Goal: Obtain resource: Download file/media

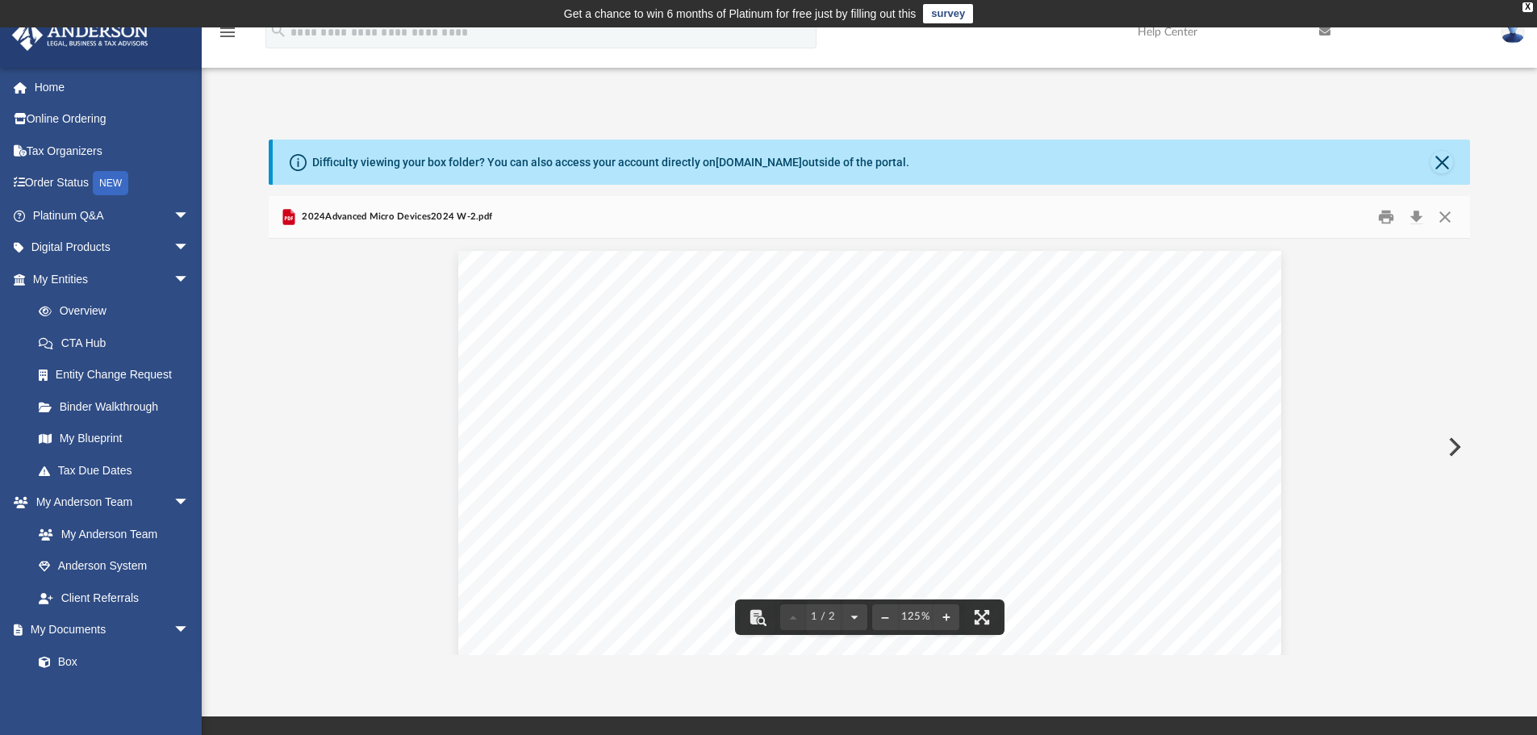
scroll to position [355, 1189]
click at [1453, 212] on button "Close" at bounding box center [1444, 217] width 29 height 25
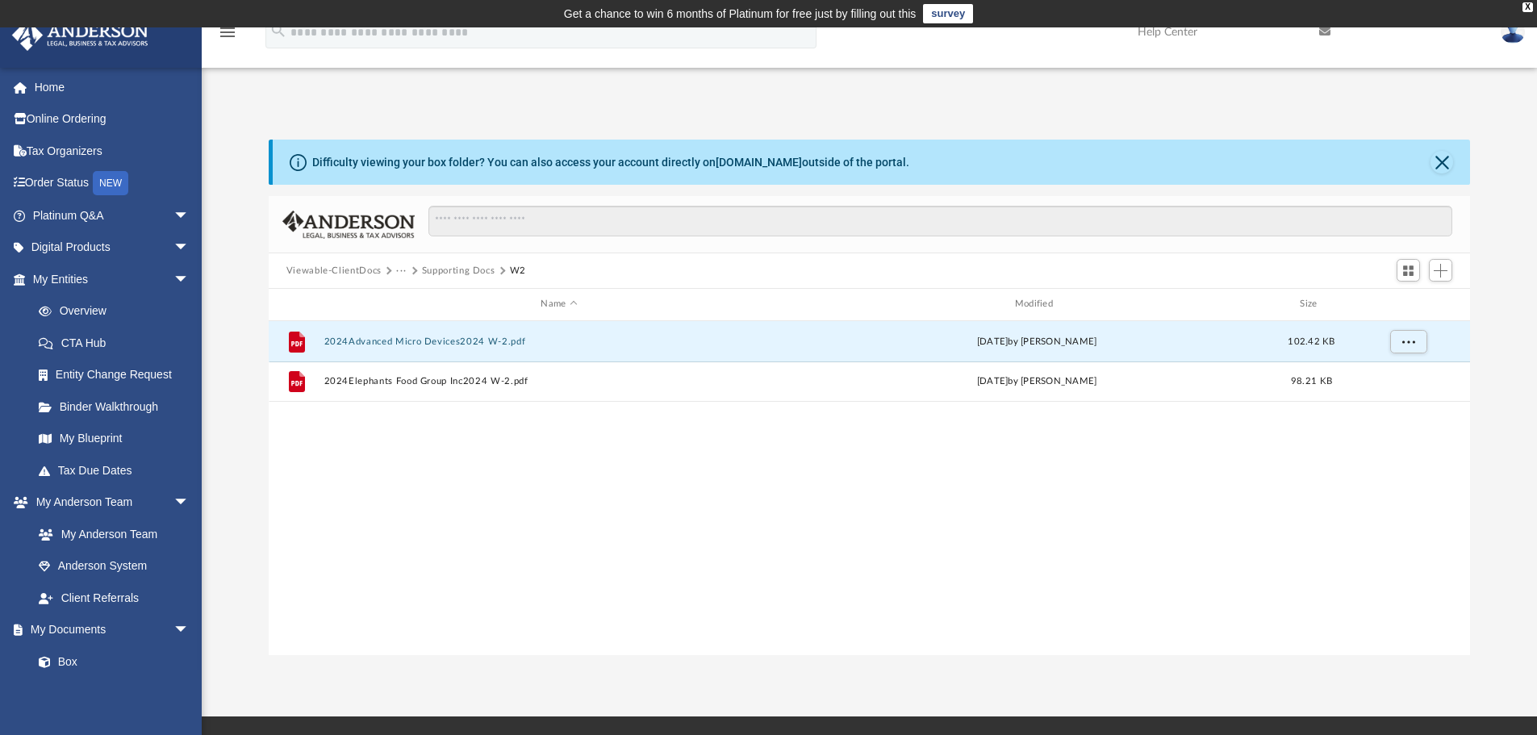
click at [455, 273] on button "Supporting Docs" at bounding box center [458, 271] width 73 height 15
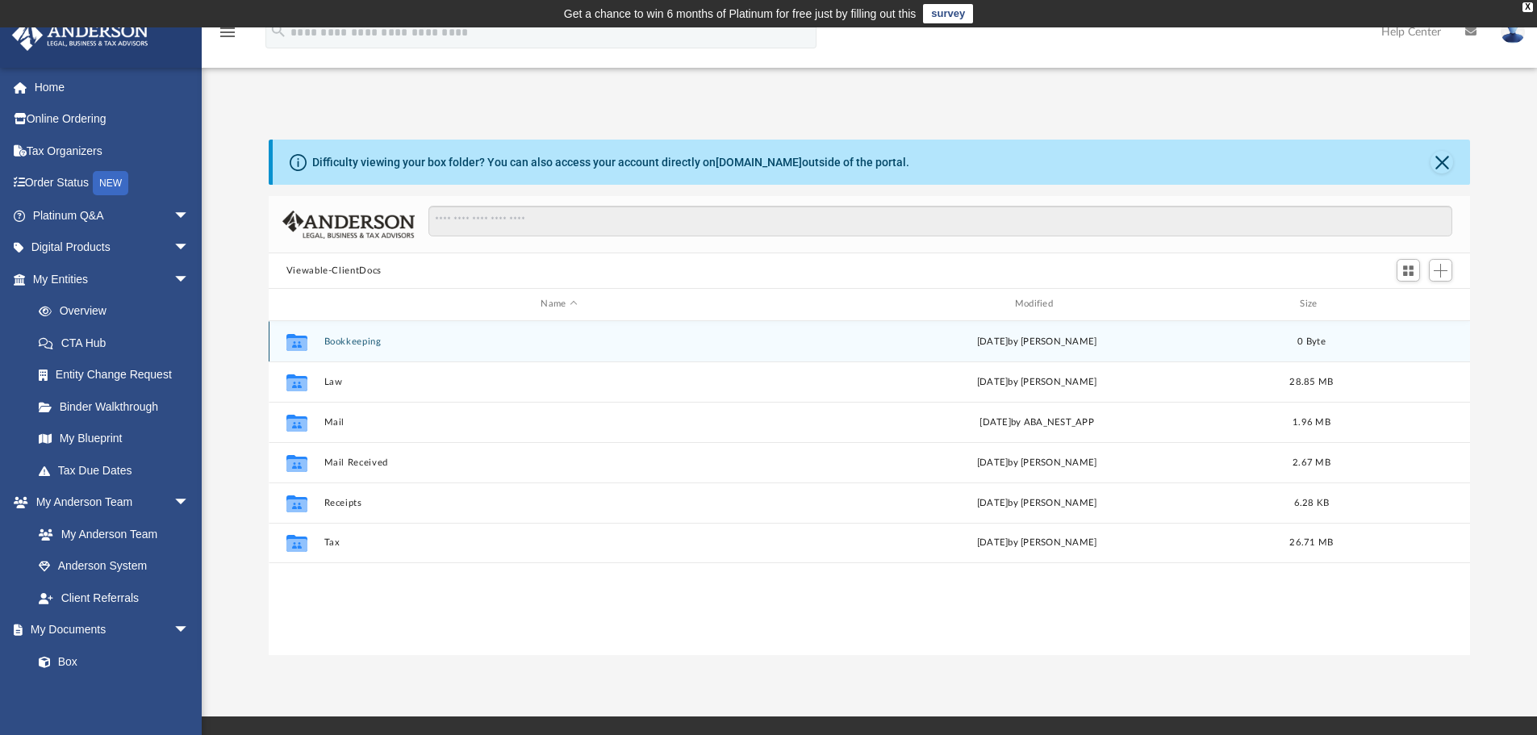
scroll to position [355, 1189]
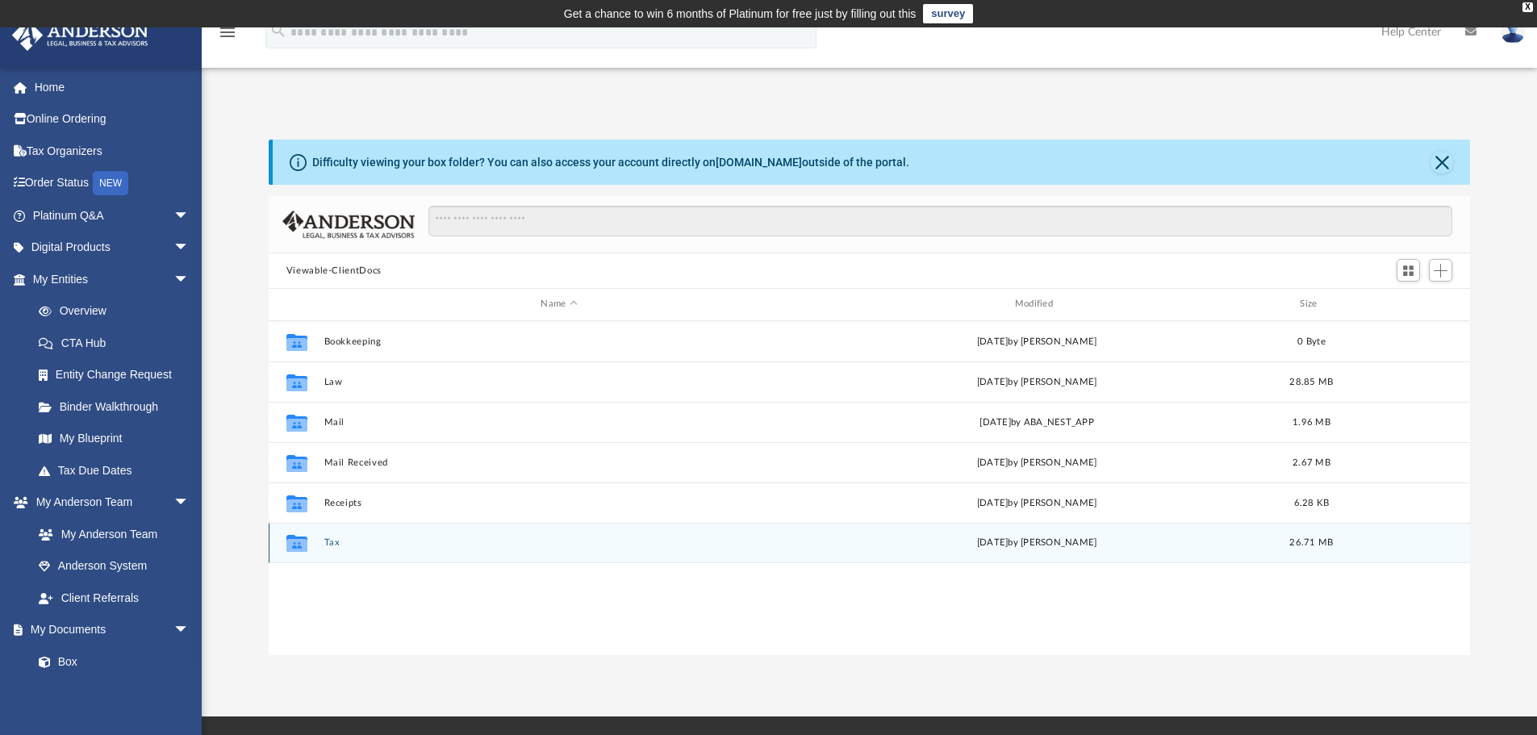
click at [328, 544] on button "Tax" at bounding box center [558, 542] width 470 height 10
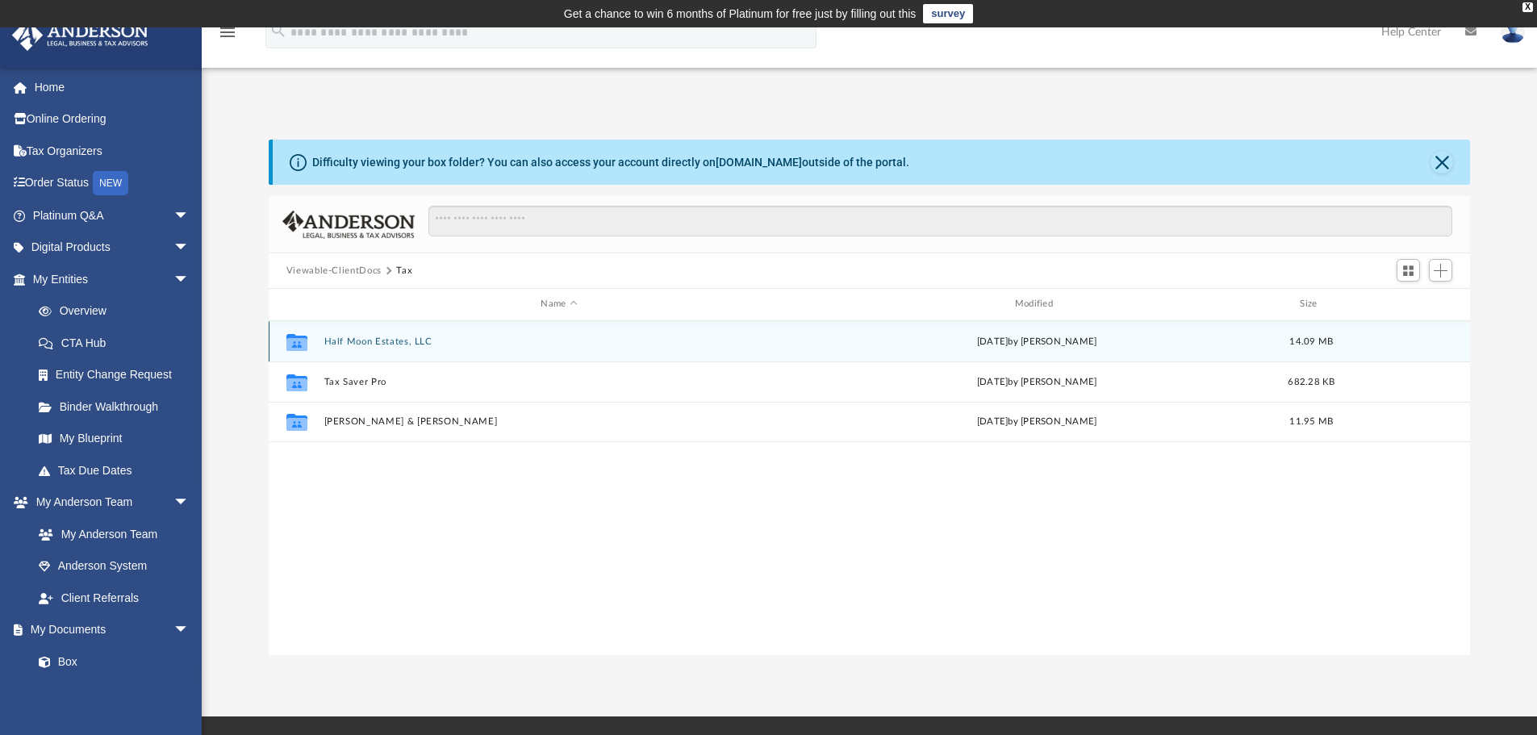
click at [373, 340] on button "Half Moon Estates, LLC" at bounding box center [558, 341] width 470 height 10
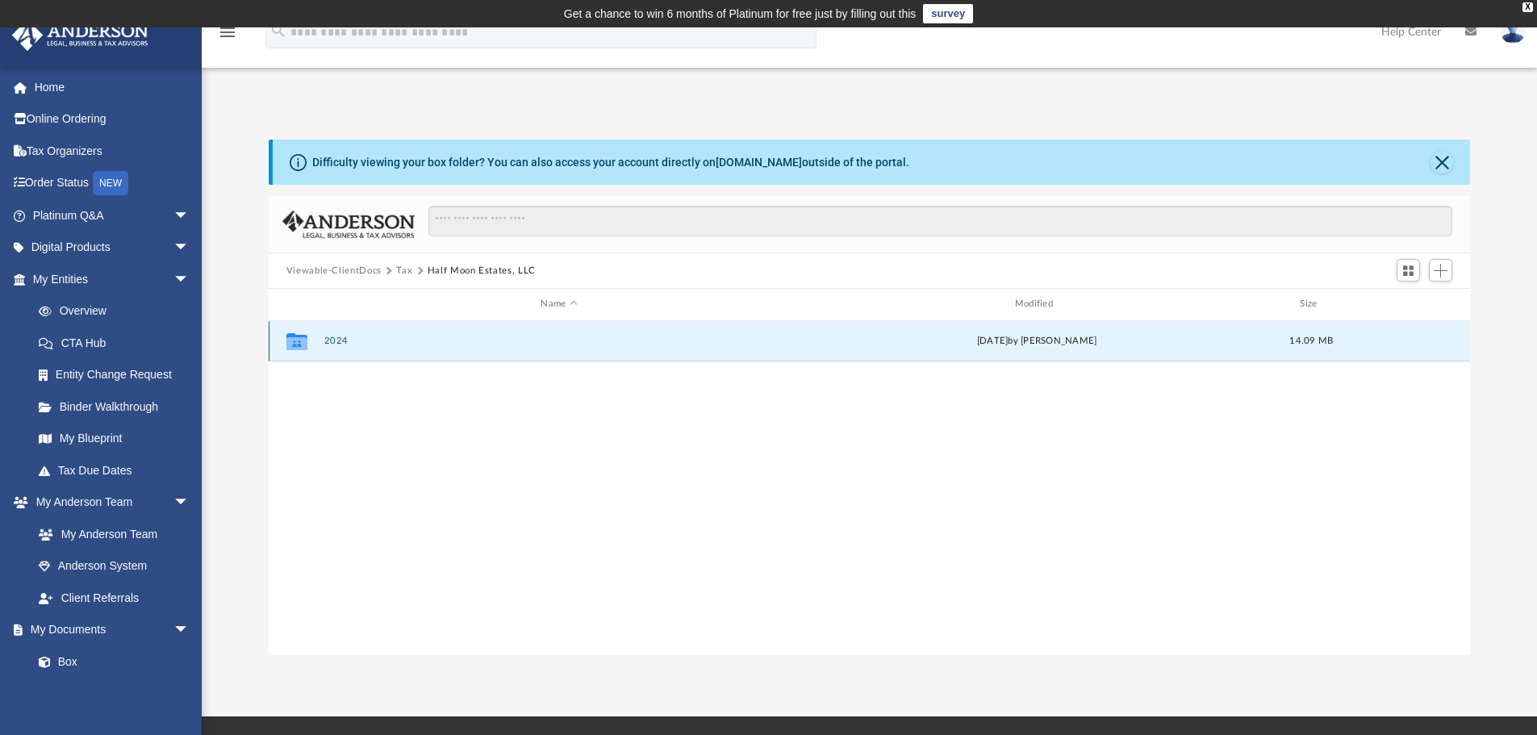
click at [336, 340] on button "2024" at bounding box center [558, 341] width 470 height 10
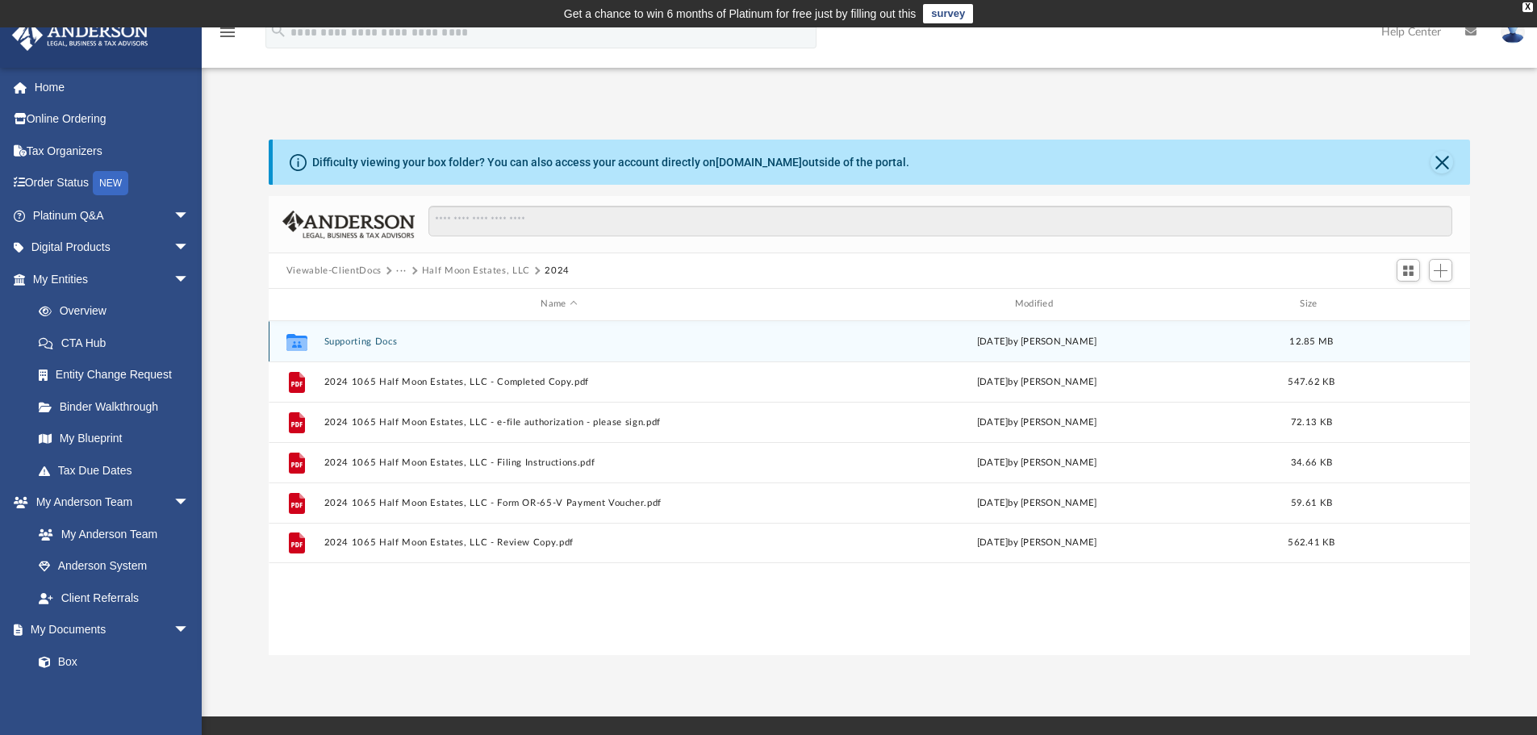
click at [393, 340] on button "Supporting Docs" at bounding box center [558, 341] width 470 height 10
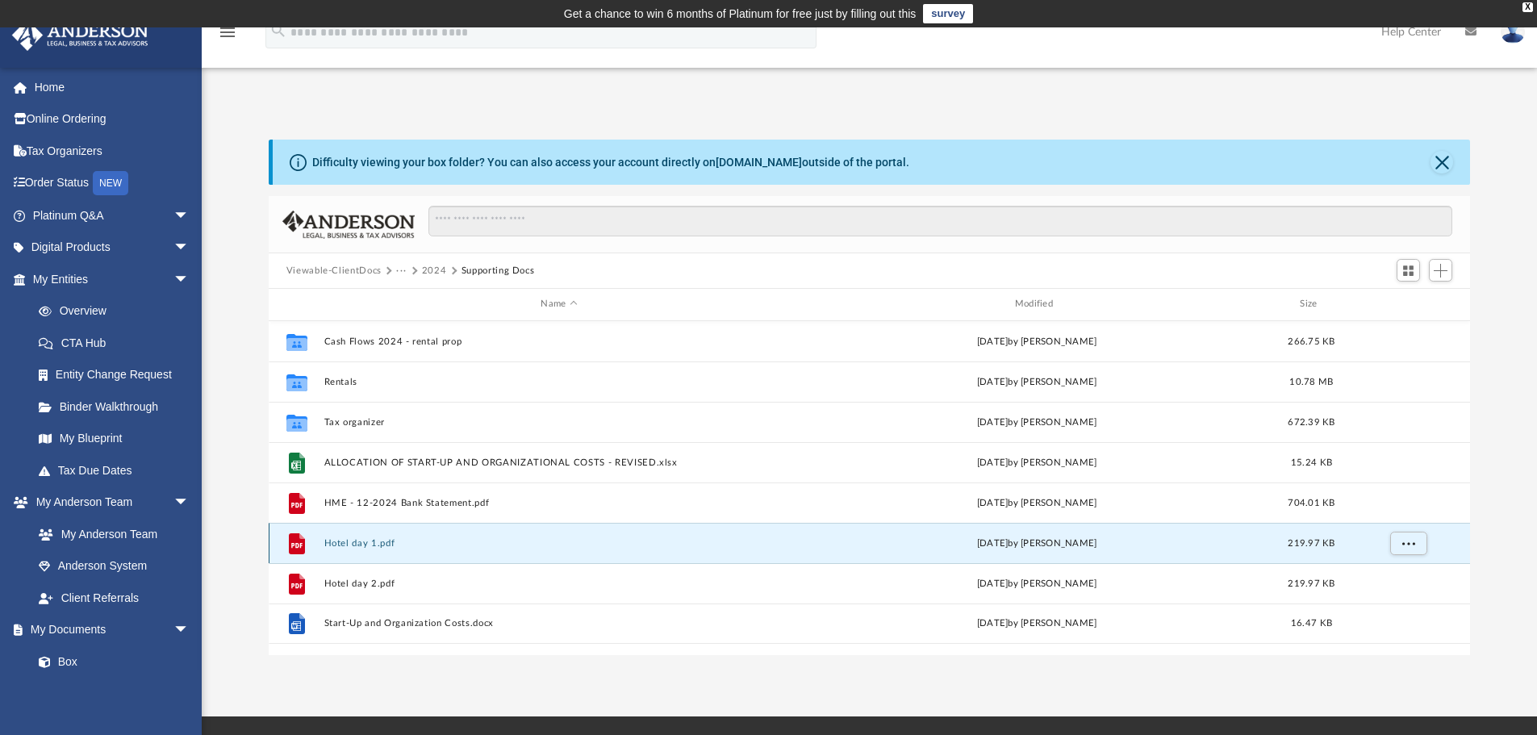
click at [358, 538] on button "Hotel day 1.pdf" at bounding box center [558, 543] width 470 height 10
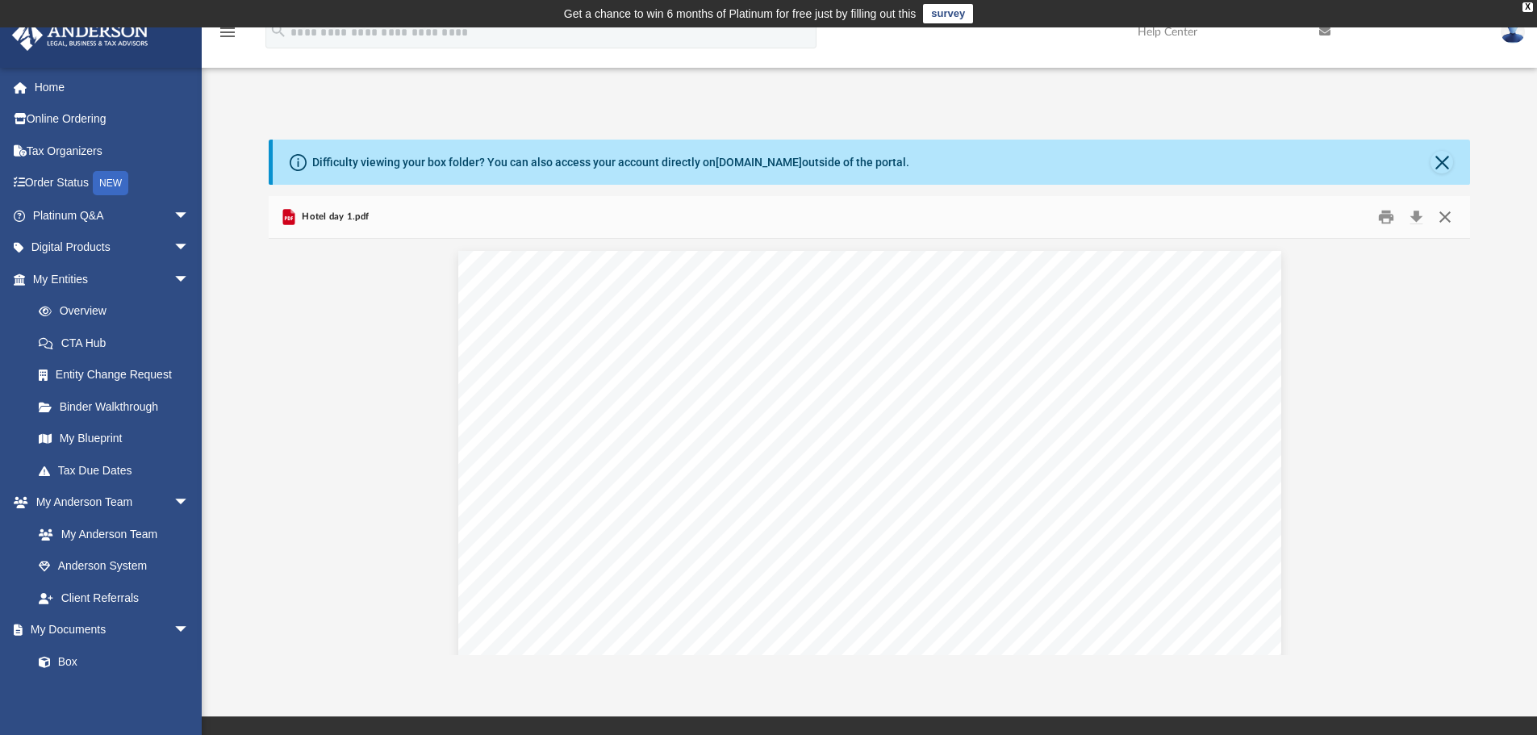
click at [1448, 213] on button "Close" at bounding box center [1444, 217] width 29 height 25
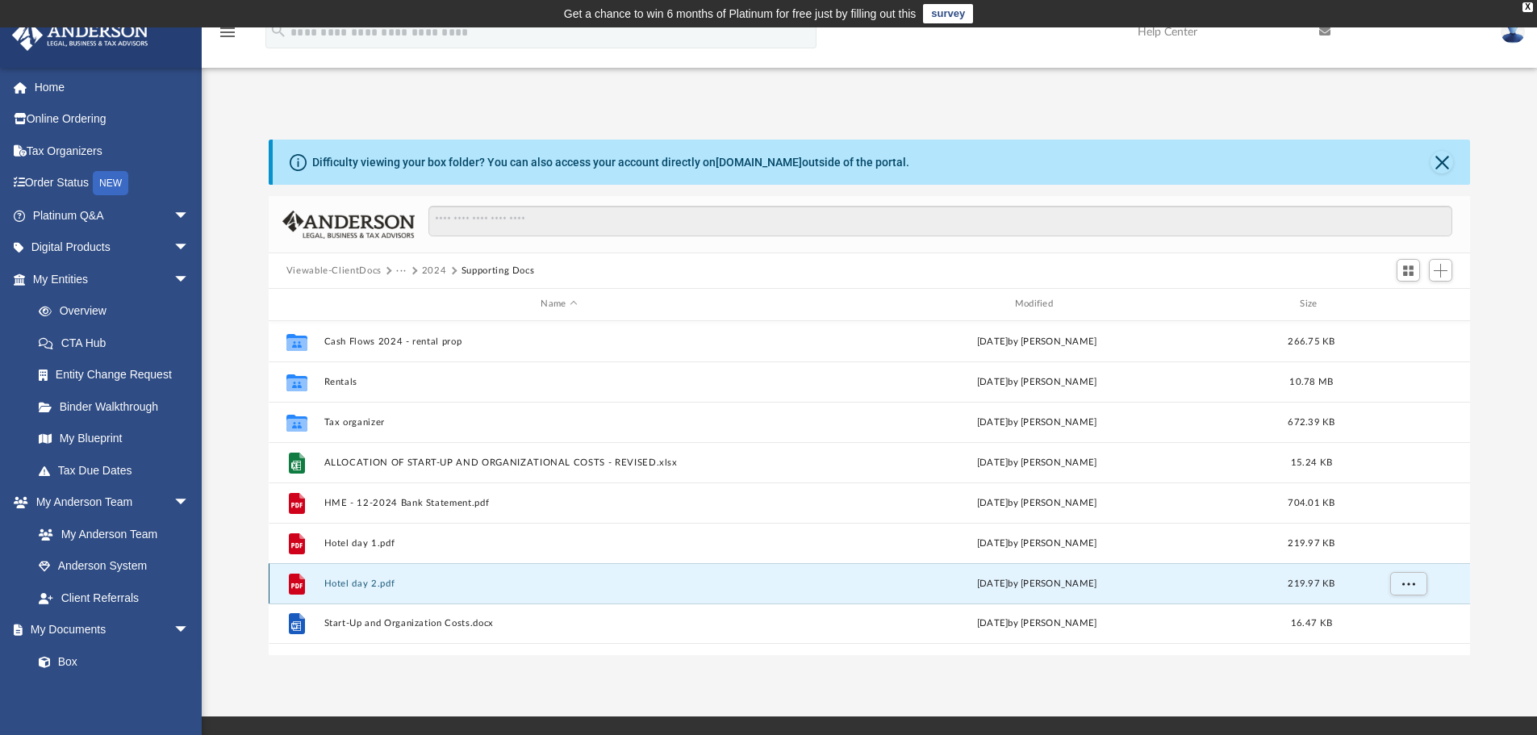
click at [377, 579] on button "Hotel day 2.pdf" at bounding box center [558, 583] width 470 height 10
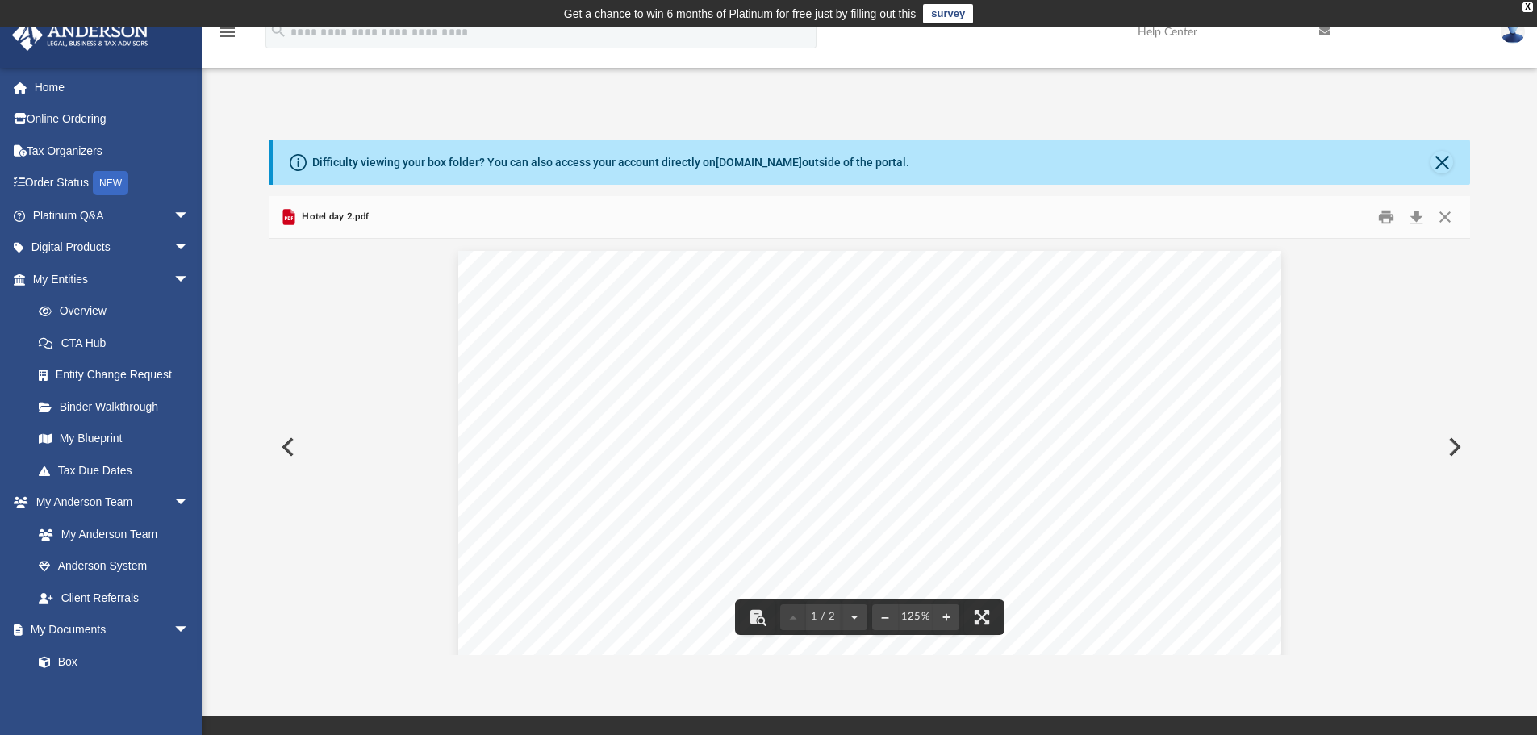
click at [278, 444] on button "Preview" at bounding box center [286, 446] width 35 height 45
click at [1446, 156] on button "Close" at bounding box center [1441, 162] width 23 height 23
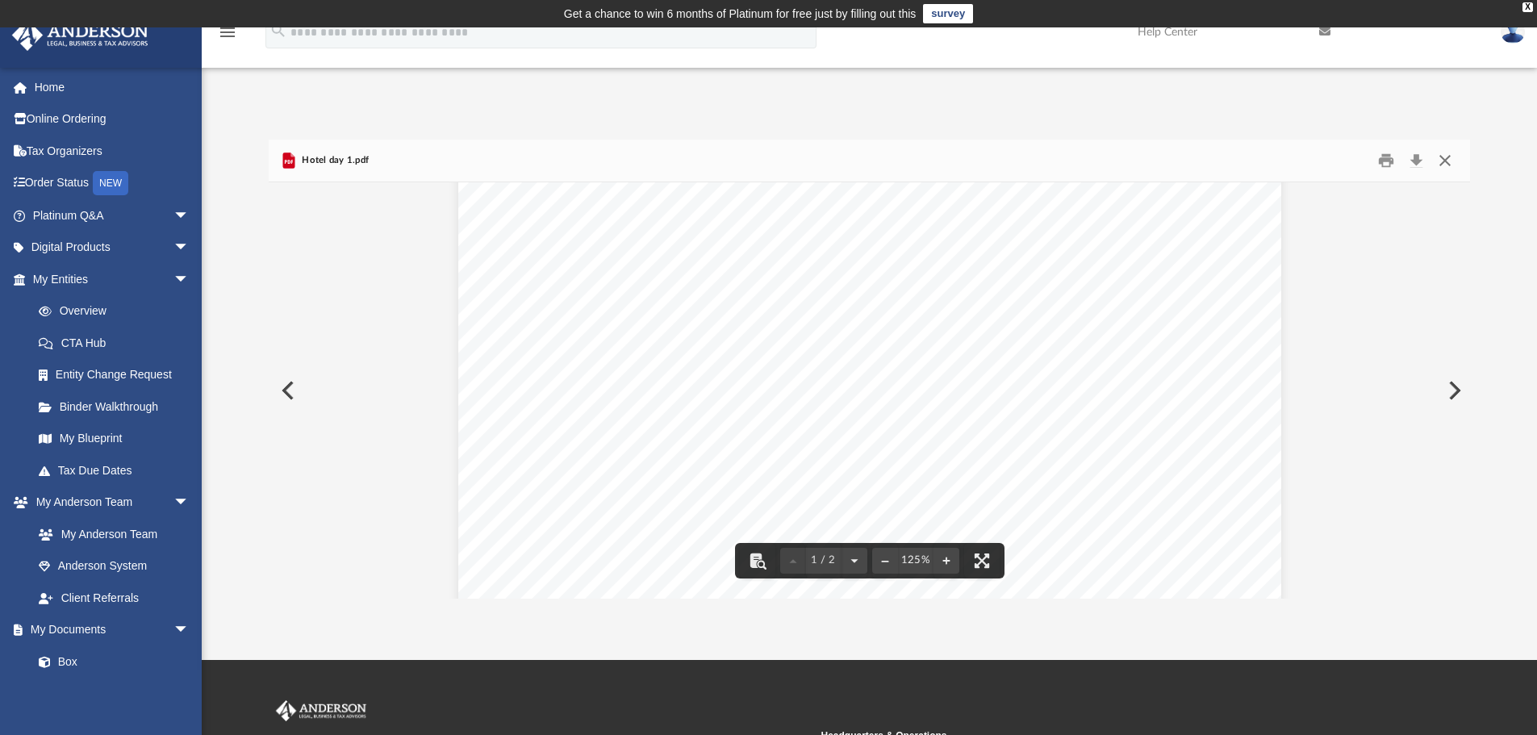
click at [1445, 157] on button "Close" at bounding box center [1444, 160] width 29 height 25
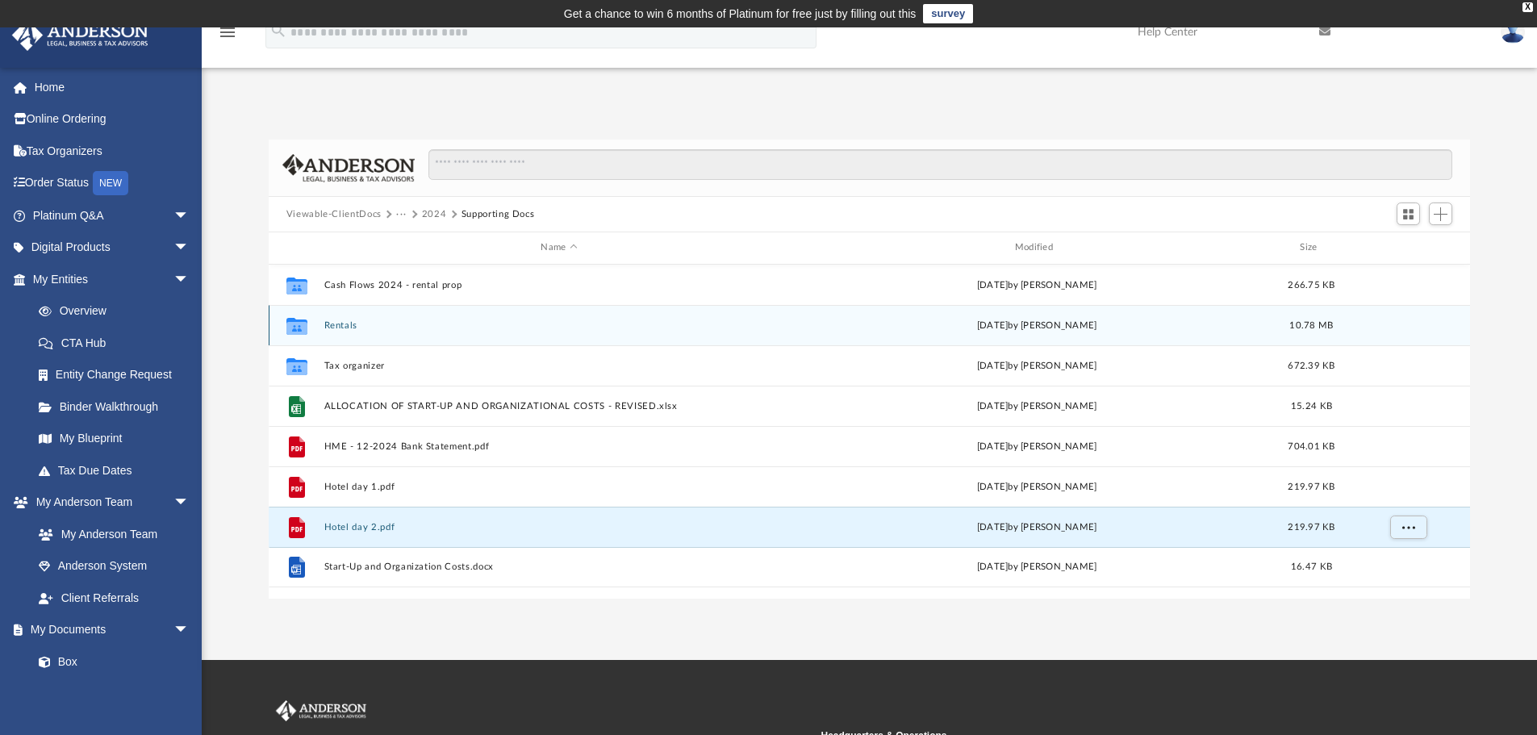
click at [333, 327] on button "Rentals" at bounding box center [558, 325] width 470 height 10
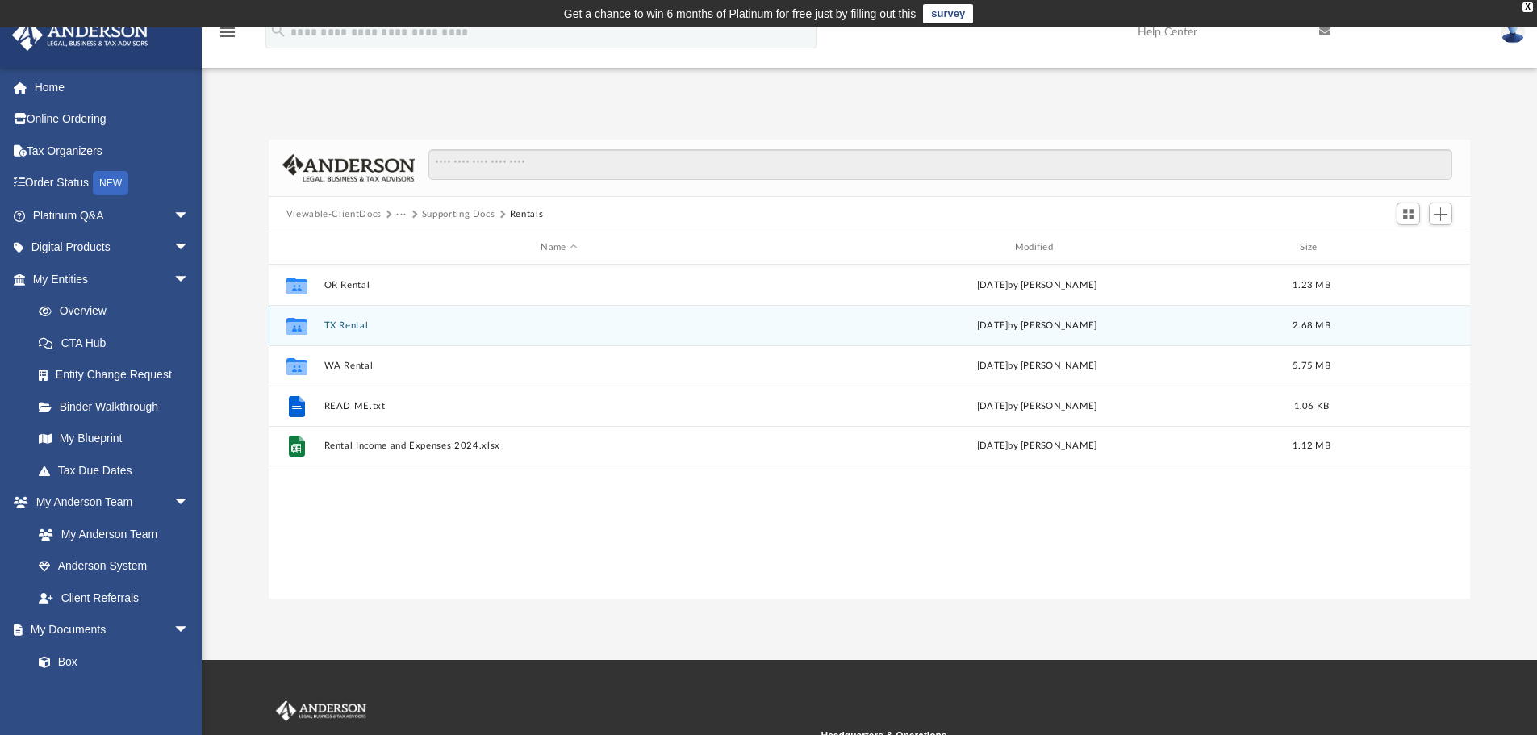
click at [356, 329] on button "TX Rental" at bounding box center [558, 325] width 470 height 10
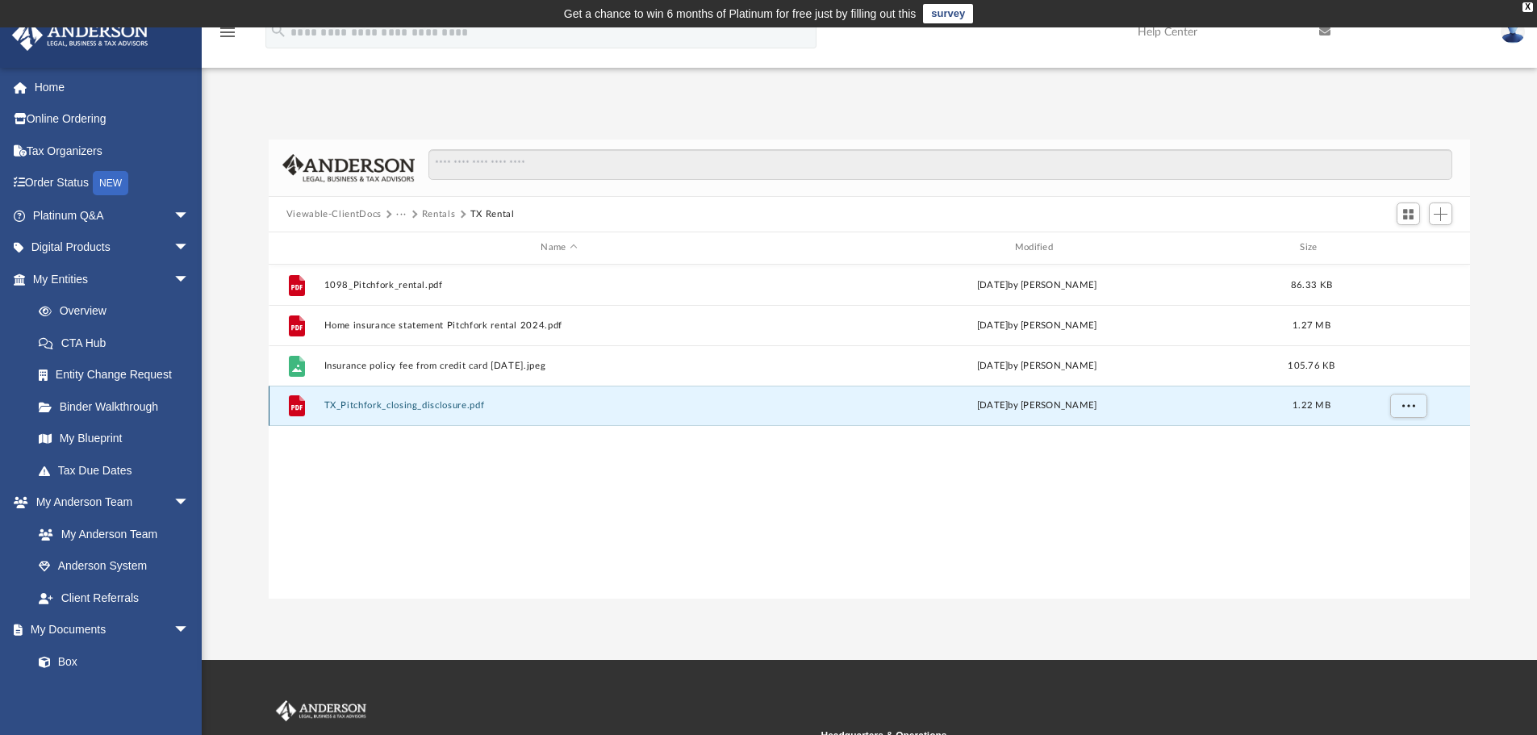
click at [451, 402] on button "TX_Pitchfork_closing_disclosure.pdf" at bounding box center [558, 405] width 470 height 10
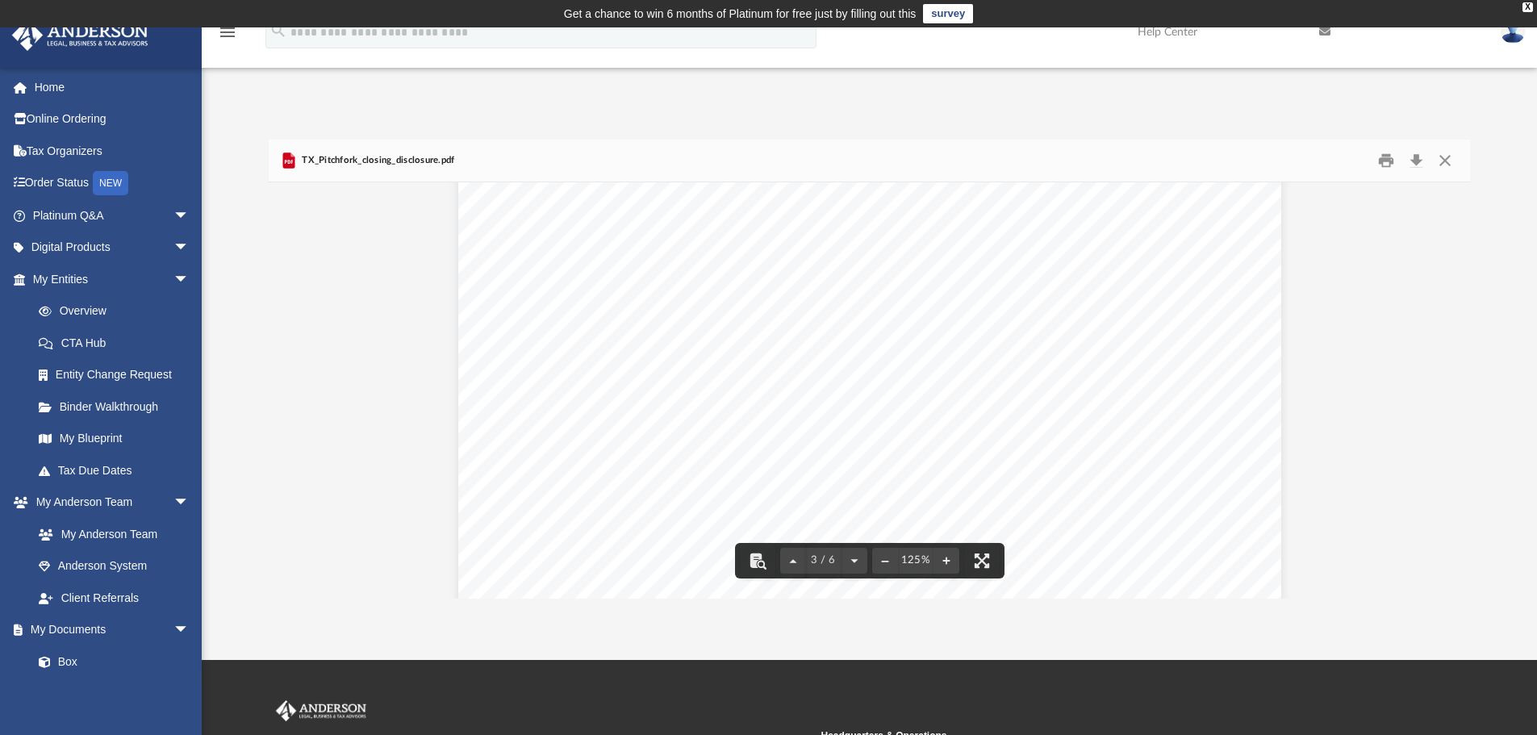
scroll to position [2582, 0]
click at [792, 412] on div "Page 3" at bounding box center [869, 323] width 823 height 1065
click at [1000, 360] on div "Page 2" at bounding box center [869, 525] width 823 height 1065
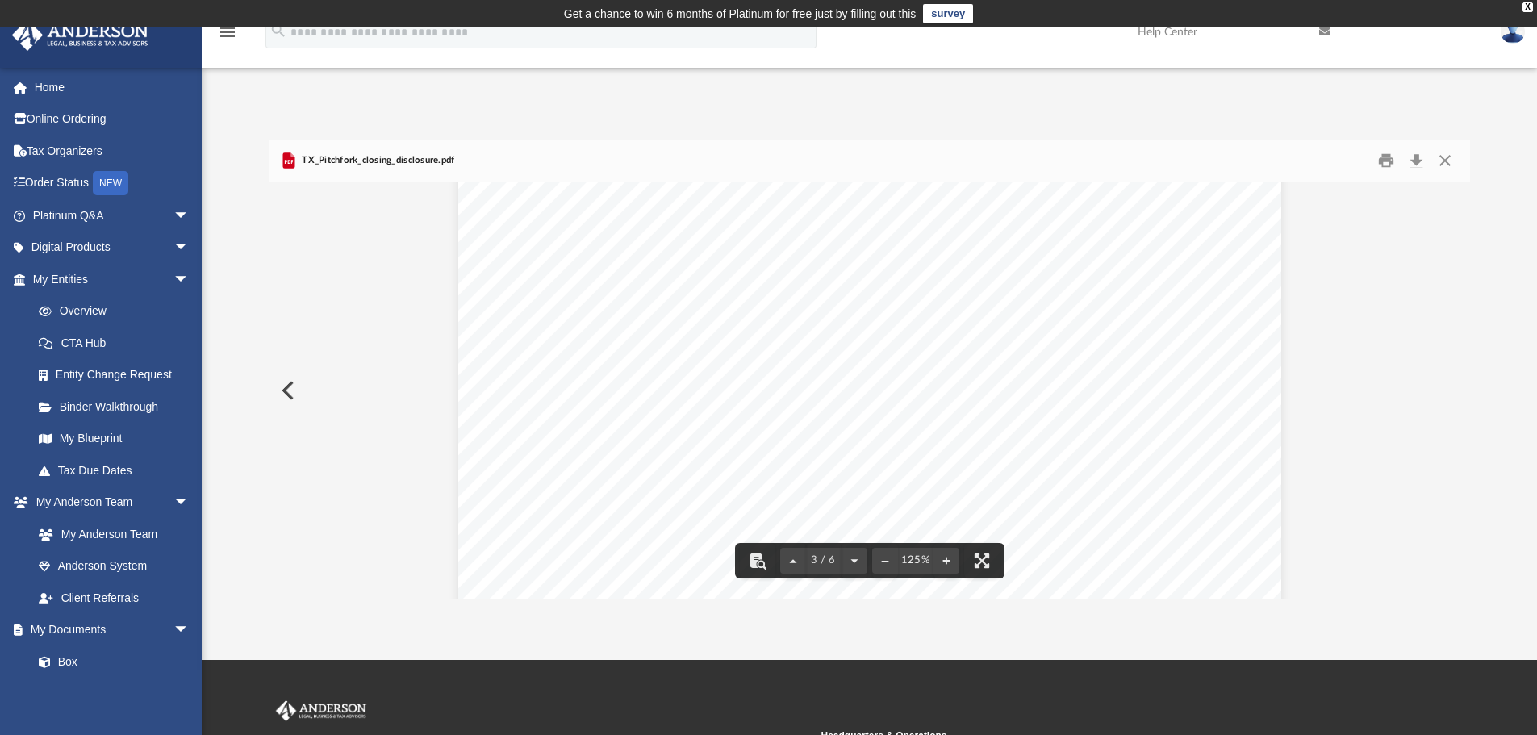
click at [1109, 417] on div "Page 3" at bounding box center [869, 162] width 823 height 1065
